Goal: Task Accomplishment & Management: Complete application form

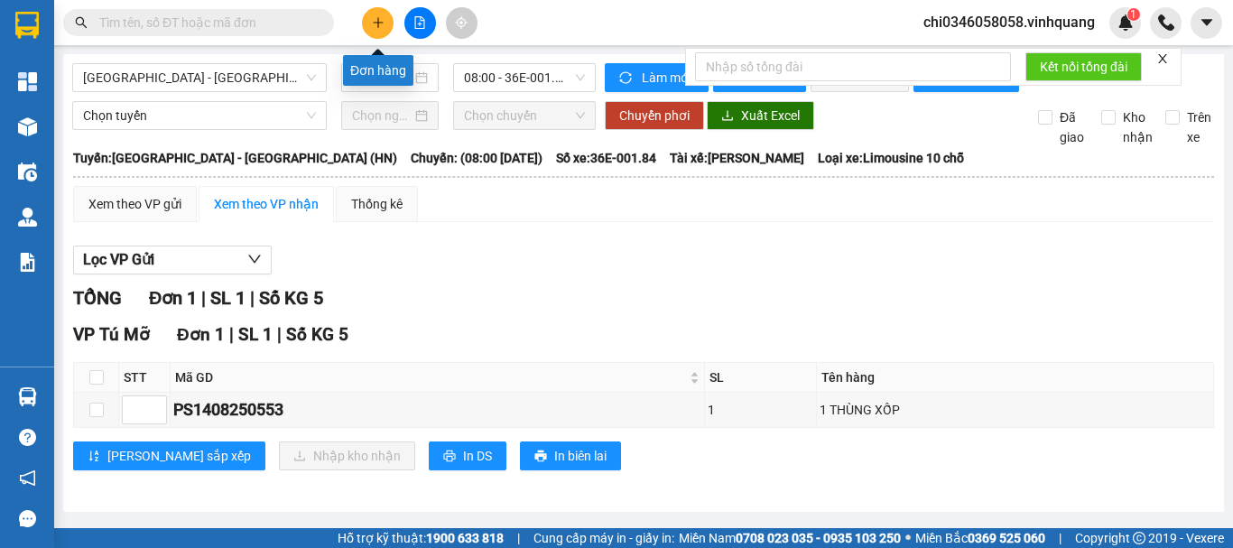
click at [372, 19] on icon "plus" at bounding box center [378, 22] width 13 height 13
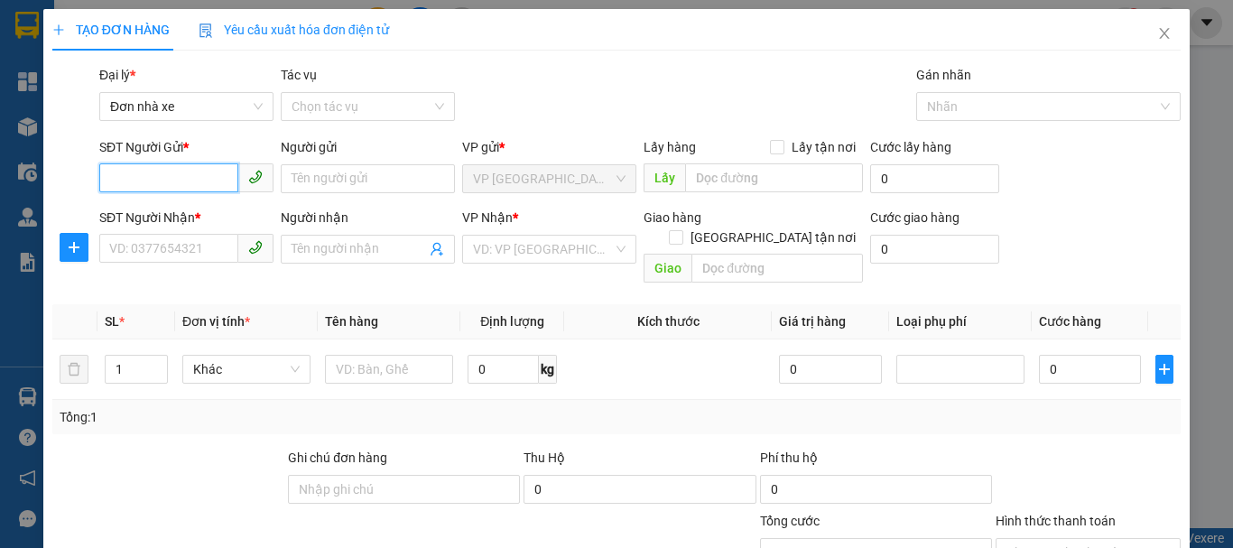
click at [154, 178] on input "SĐT Người Gửi *" at bounding box center [168, 177] width 139 height 29
type input "0989961079"
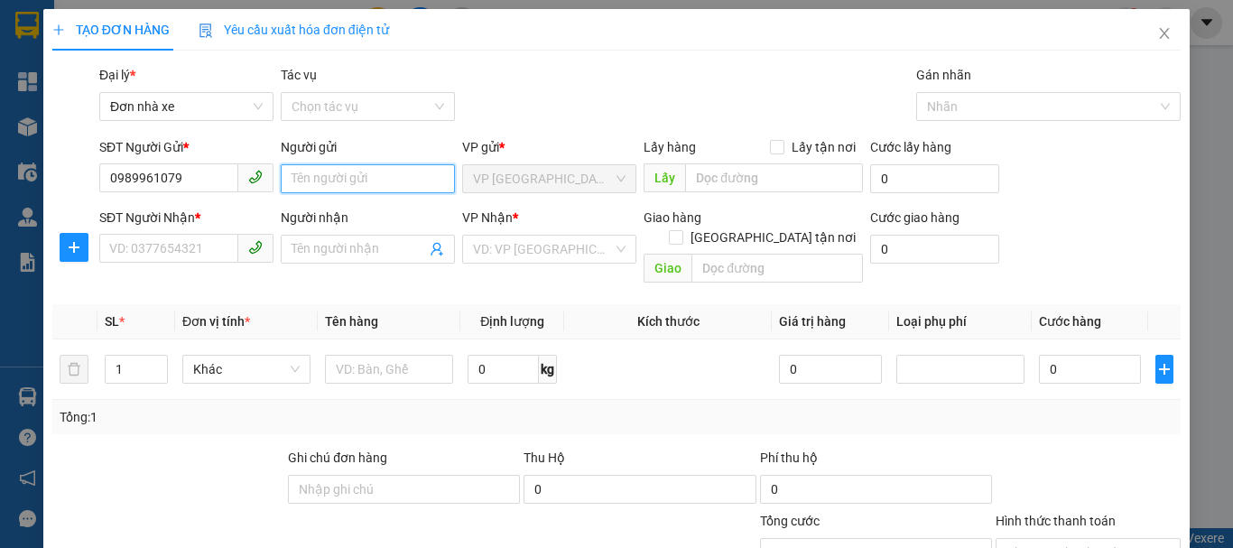
click at [329, 181] on input "Người gửi" at bounding box center [368, 178] width 174 height 29
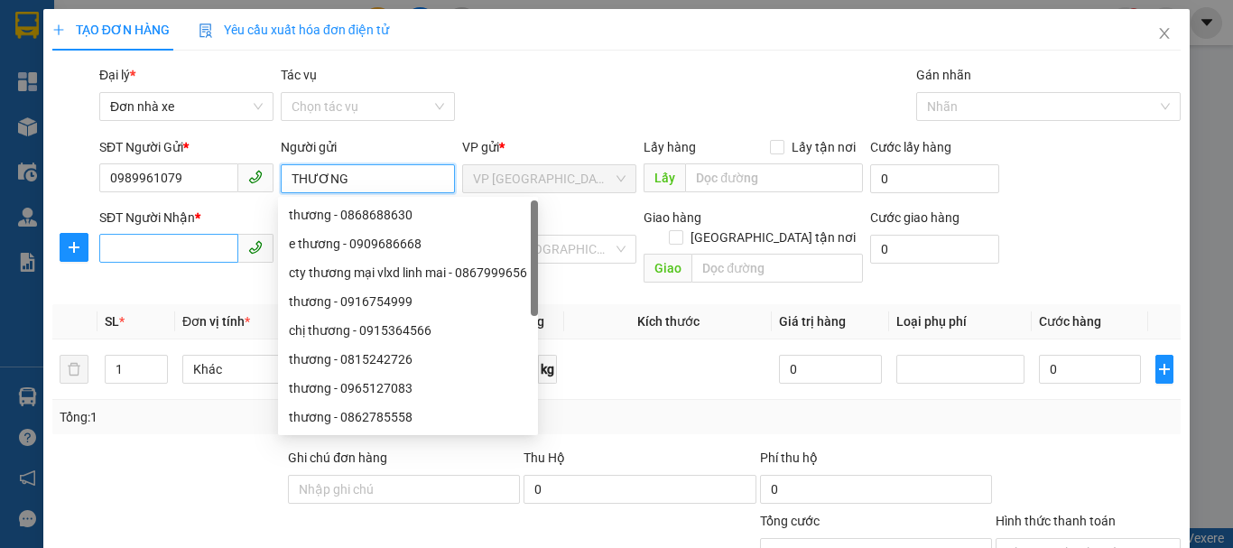
type input "THƯƠNG"
click at [171, 254] on input "SĐT Người Nhận *" at bounding box center [168, 248] width 139 height 29
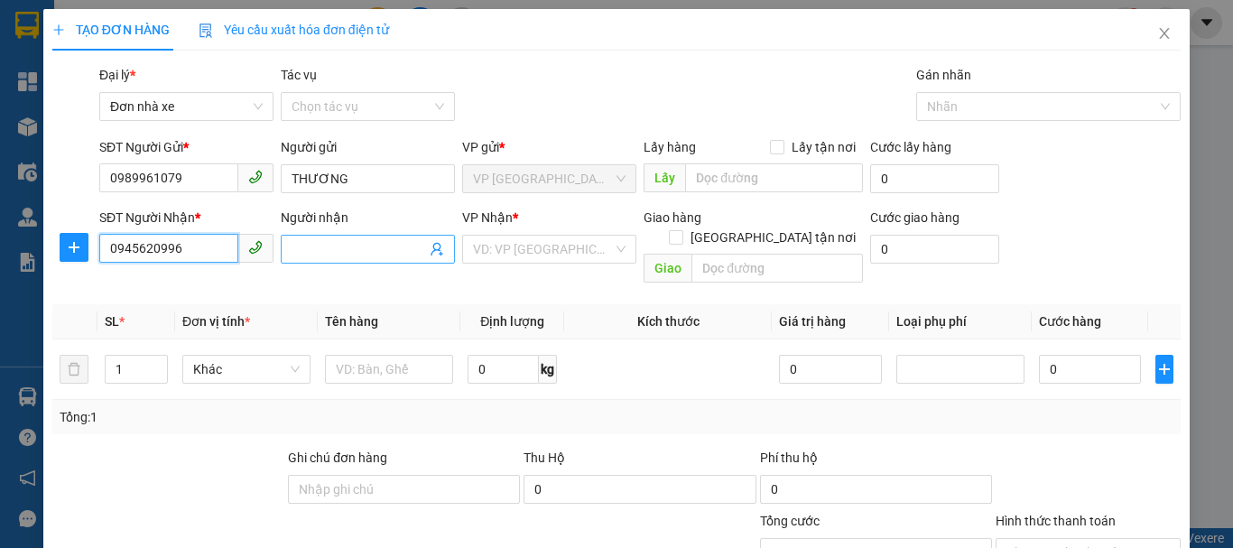
type input "0945620996"
click at [315, 253] on input "Người nhận" at bounding box center [359, 249] width 135 height 20
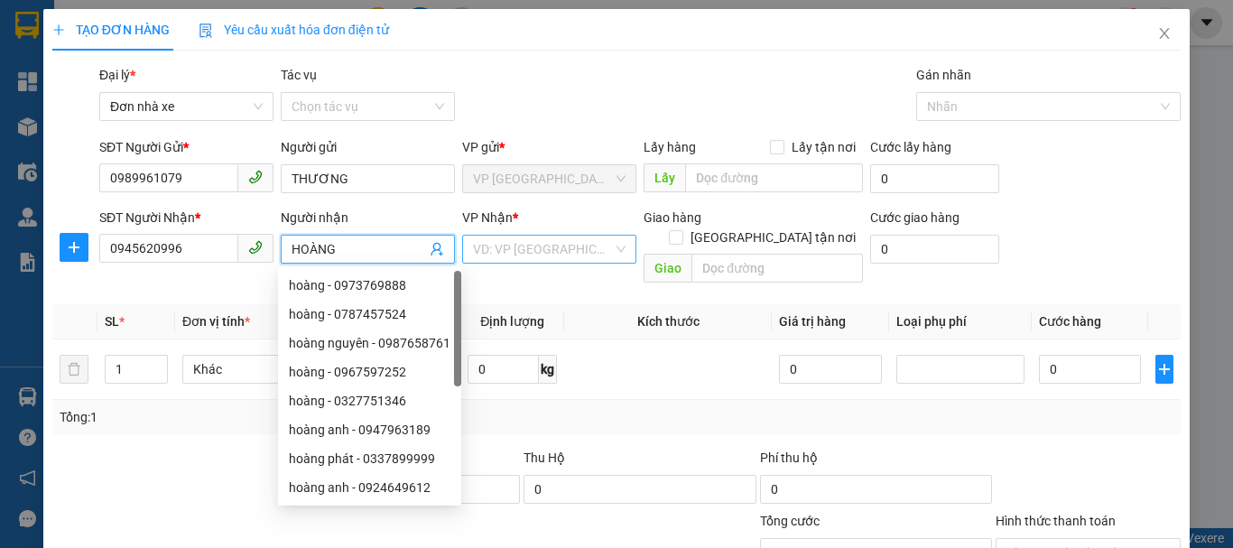
type input "HOÀNG"
click at [563, 257] on input "search" at bounding box center [543, 249] width 140 height 27
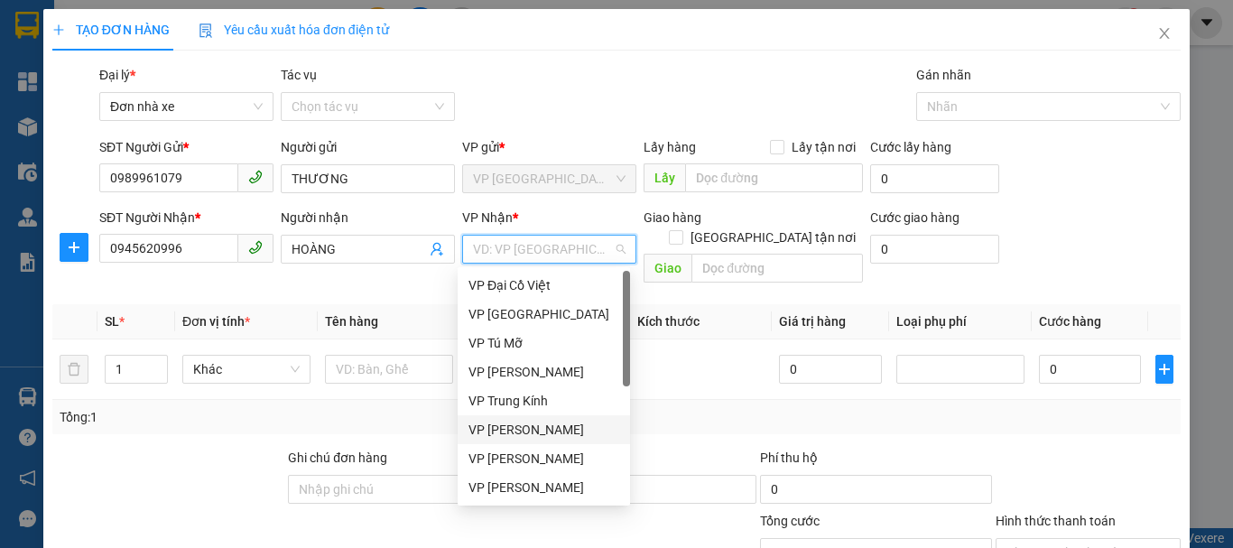
click at [526, 435] on div "VP [PERSON_NAME]" at bounding box center [544, 430] width 151 height 20
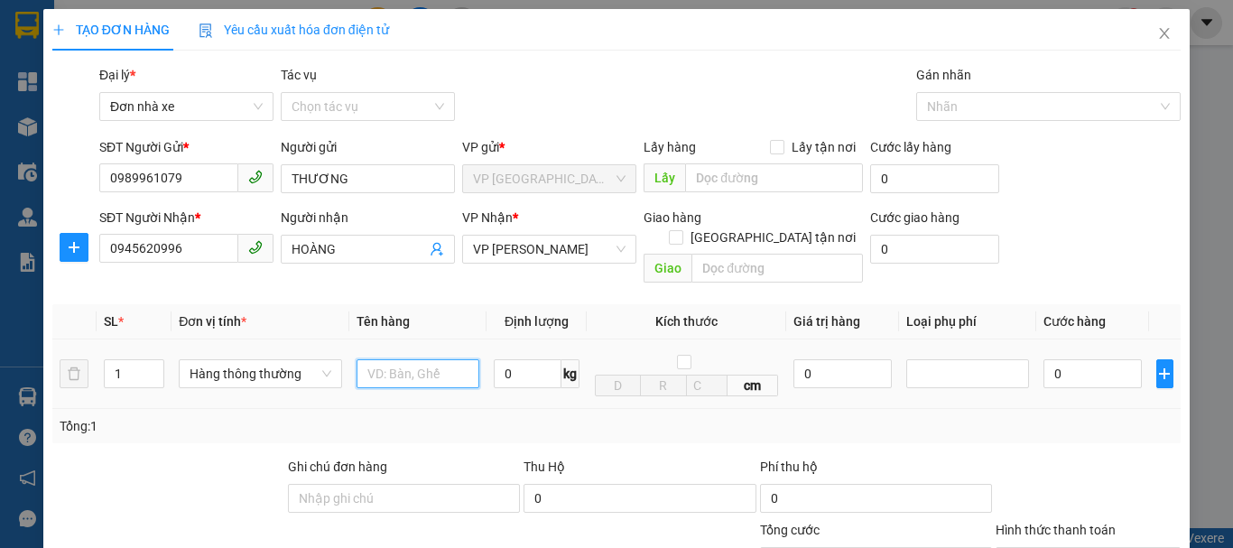
click at [390, 359] on input "text" at bounding box center [418, 373] width 123 height 29
type input "1 TÚI BÓNG XANH"
click at [505, 359] on input "0" at bounding box center [528, 373] width 68 height 29
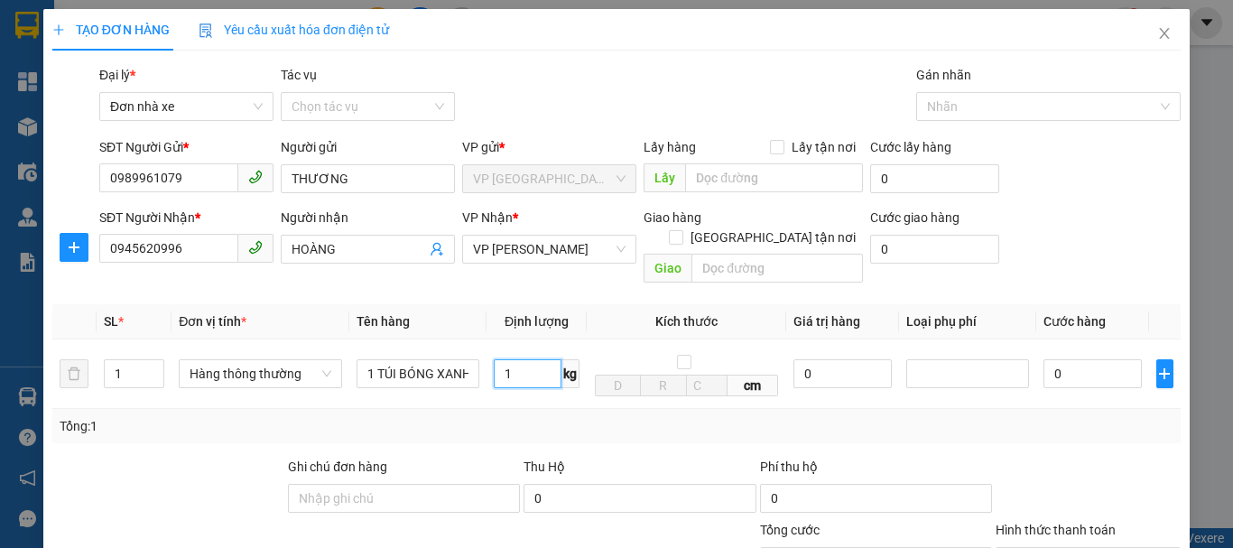
type input "1"
click at [1064, 416] on div "Tổng: 1" at bounding box center [617, 426] width 1114 height 20
type input "30.000"
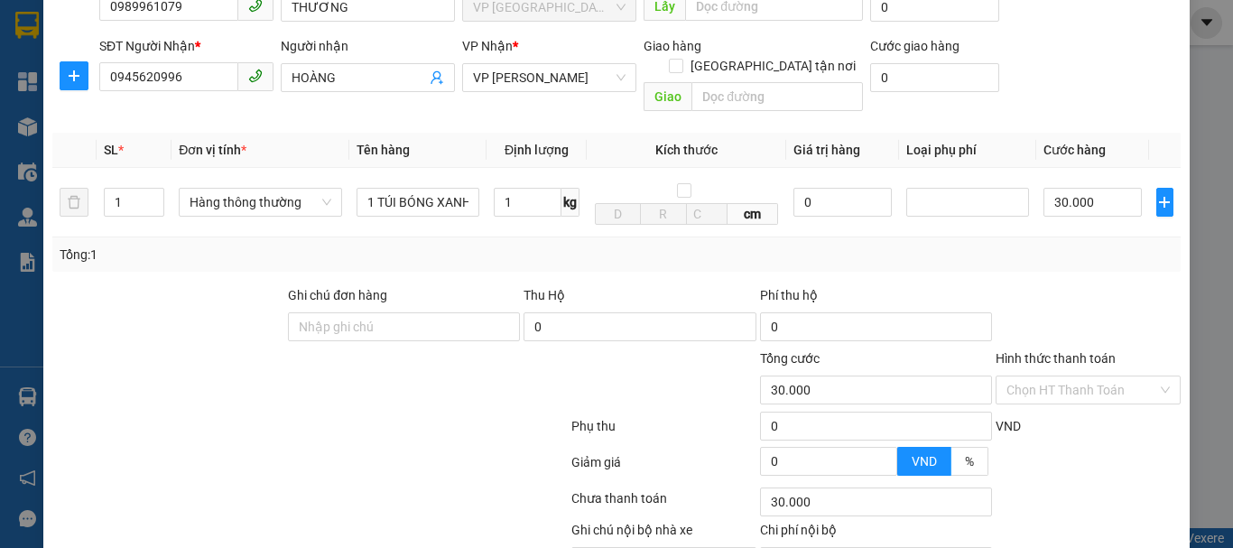
scroll to position [181, 0]
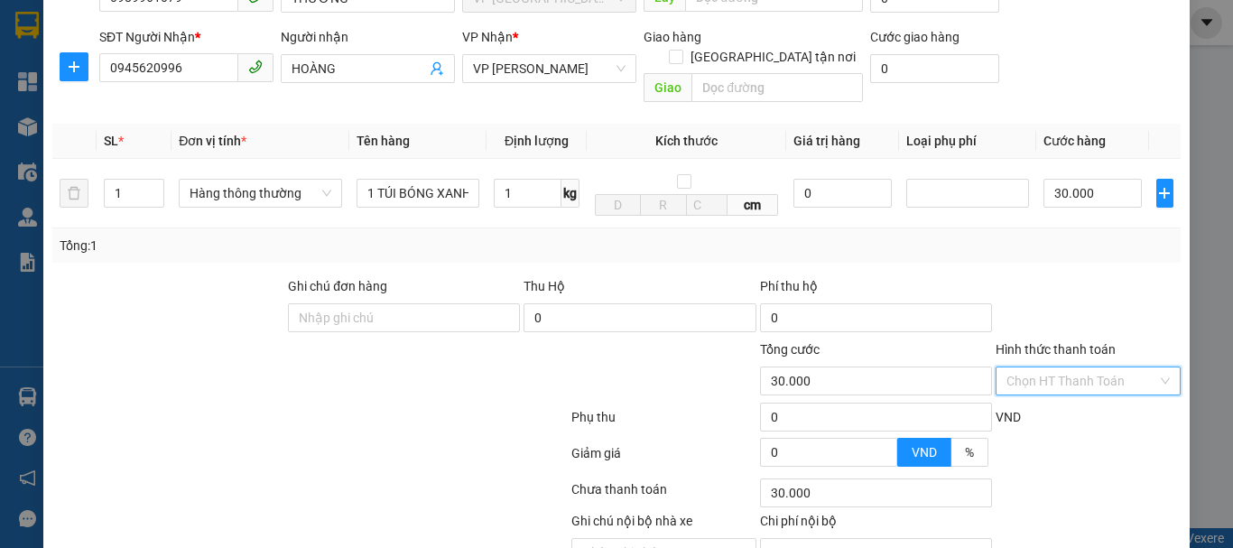
click at [1096, 368] on input "Hình thức thanh toán" at bounding box center [1082, 381] width 151 height 27
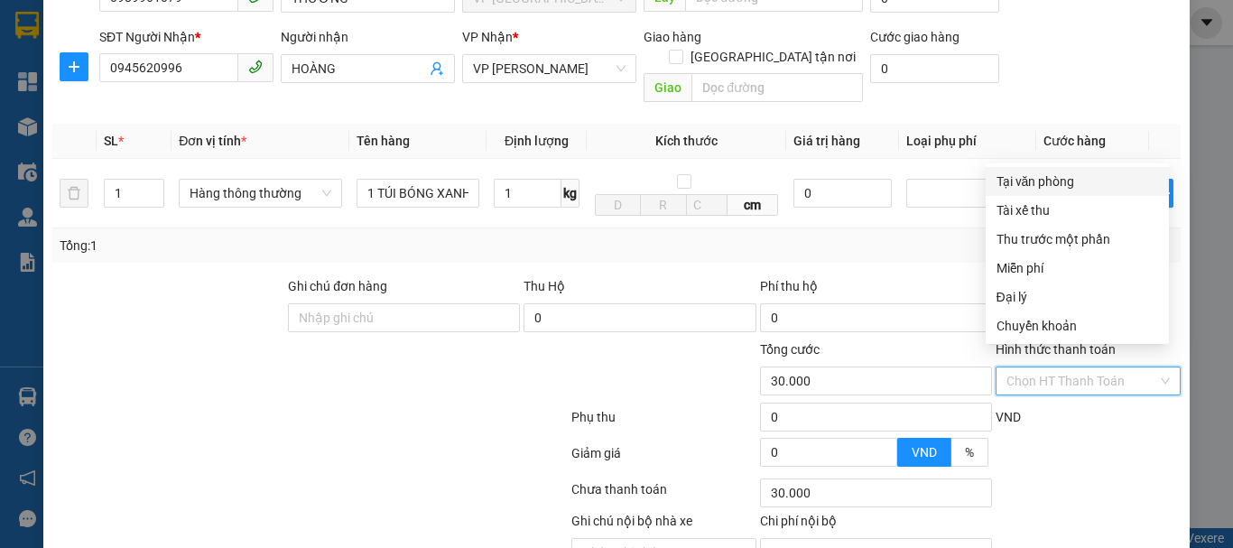
click at [1049, 182] on div "Tại văn phòng" at bounding box center [1078, 182] width 162 height 20
type input "0"
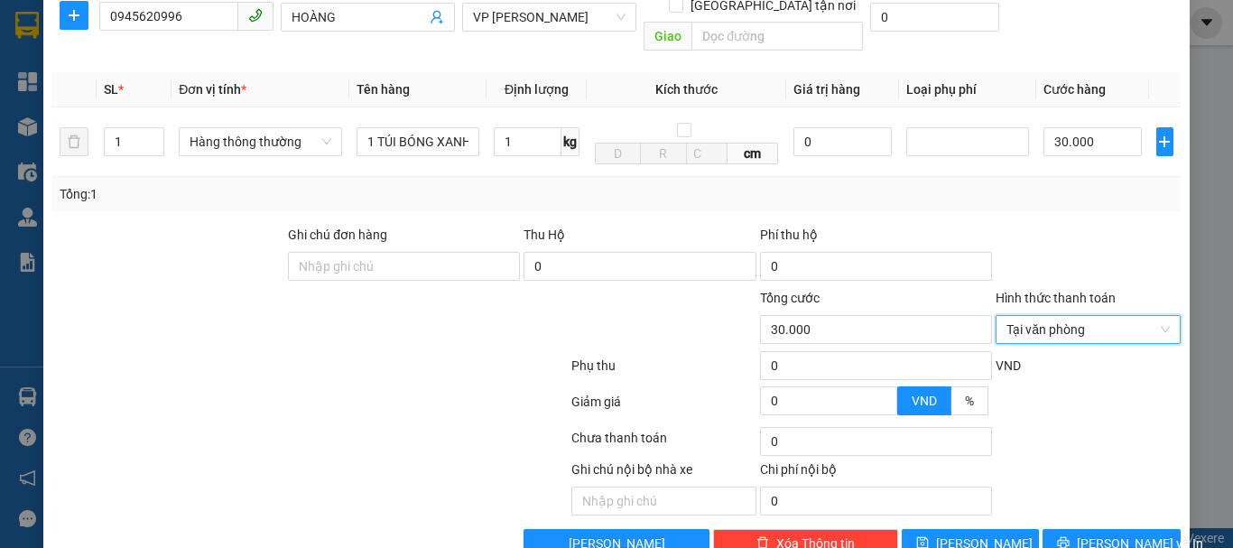
scroll to position [258, 0]
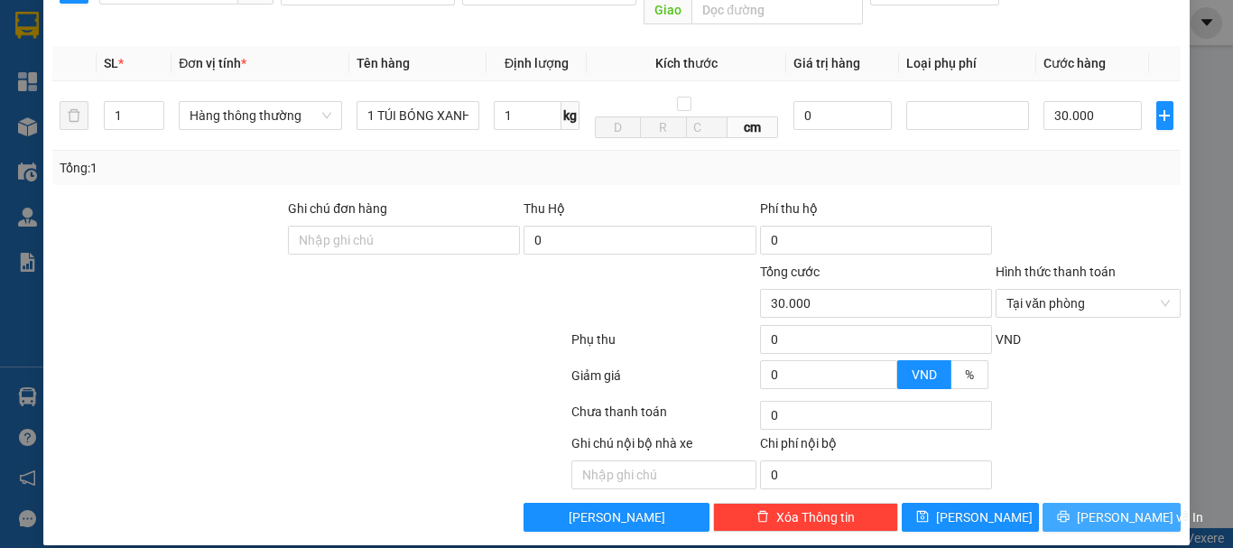
click at [1102, 507] on span "[PERSON_NAME] và In" at bounding box center [1140, 517] width 126 height 20
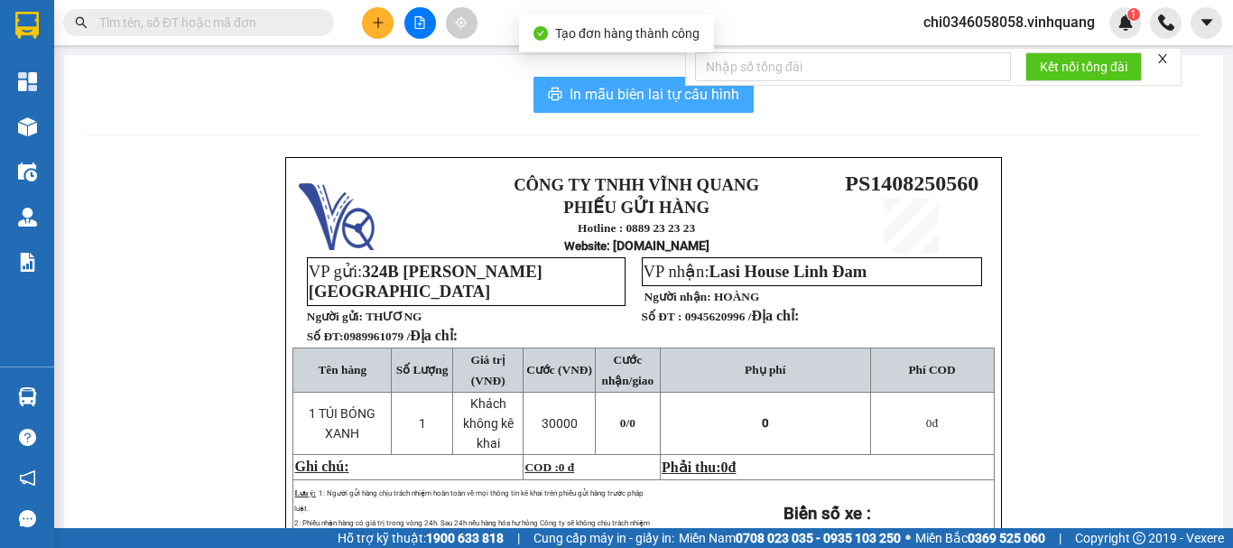
click at [656, 93] on span "In mẫu biên lai tự cấu hình" at bounding box center [655, 94] width 170 height 23
